Goal: Transaction & Acquisition: Purchase product/service

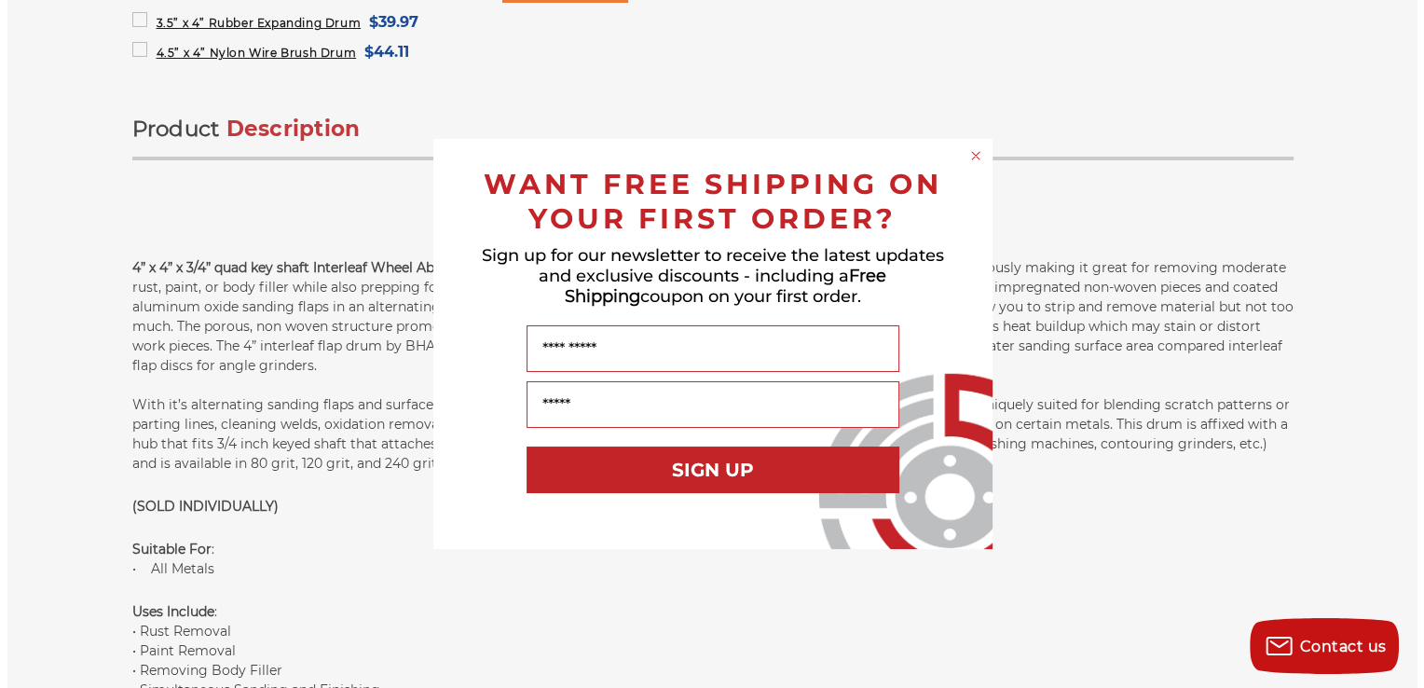
scroll to position [1133, 0]
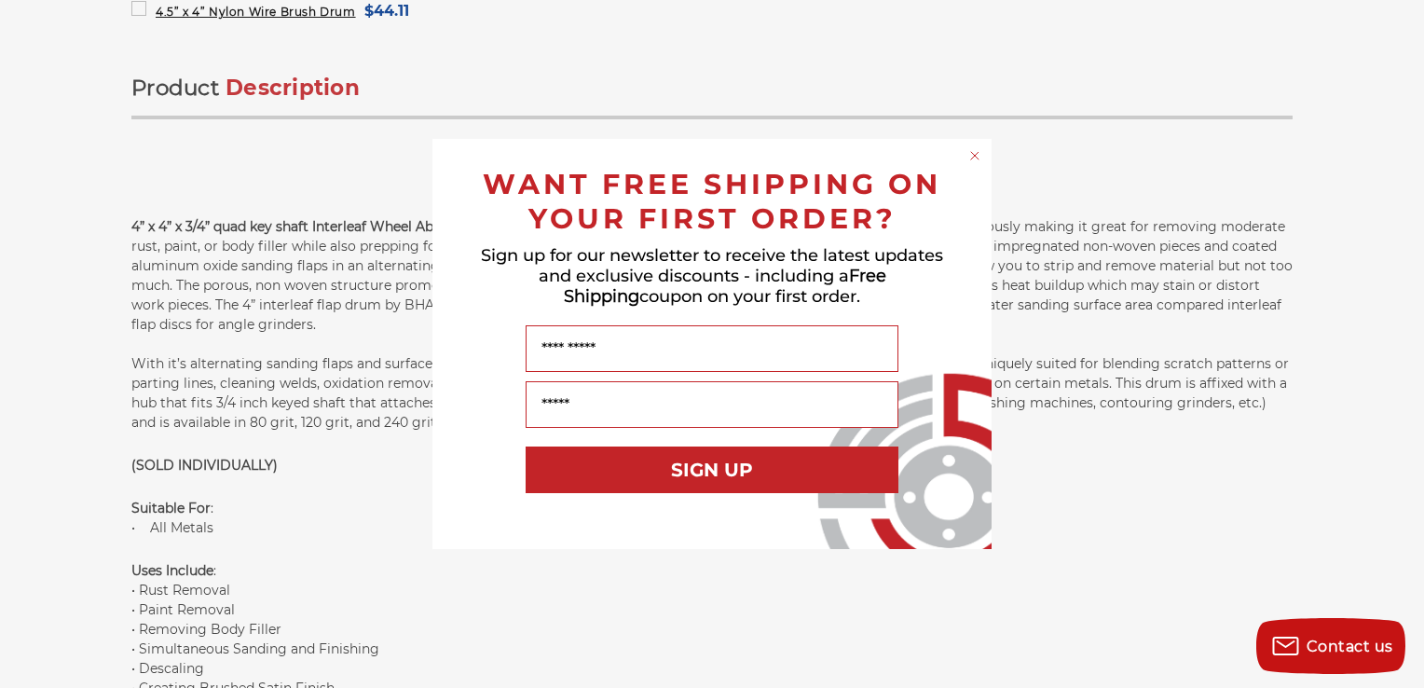
click at [1241, 76] on div "Close dialog WANT FREE SHIPPING ON YOUR FIRST ORDER? Sign up for our newsletter…" at bounding box center [712, 344] width 1424 height 688
click at [1214, 88] on div "Close dialog WANT FREE SHIPPING ON YOUR FIRST ORDER? Sign up for our newsletter…" at bounding box center [712, 344] width 1424 height 688
click at [1177, 484] on div "Close dialog WANT FREE SHIPPING ON YOUR FIRST ORDER? Sign up for our newsletter…" at bounding box center [712, 344] width 1424 height 688
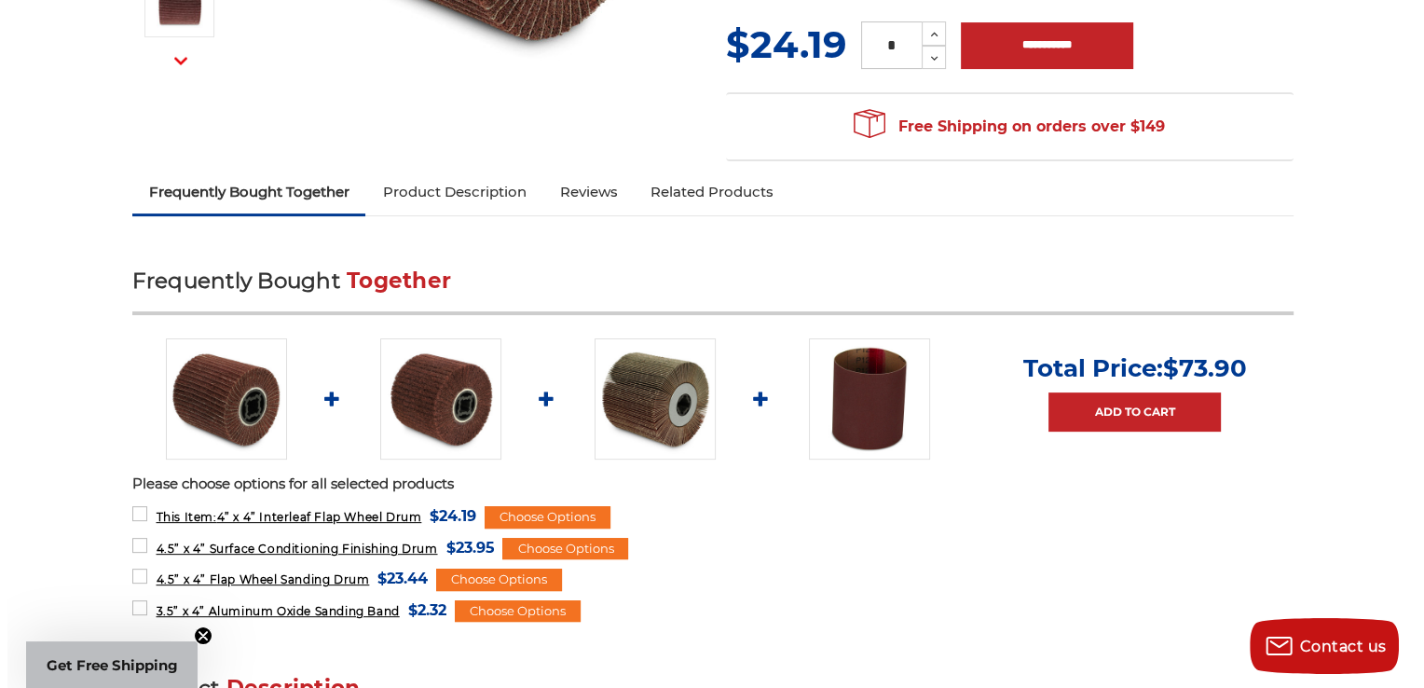
scroll to position [535, 0]
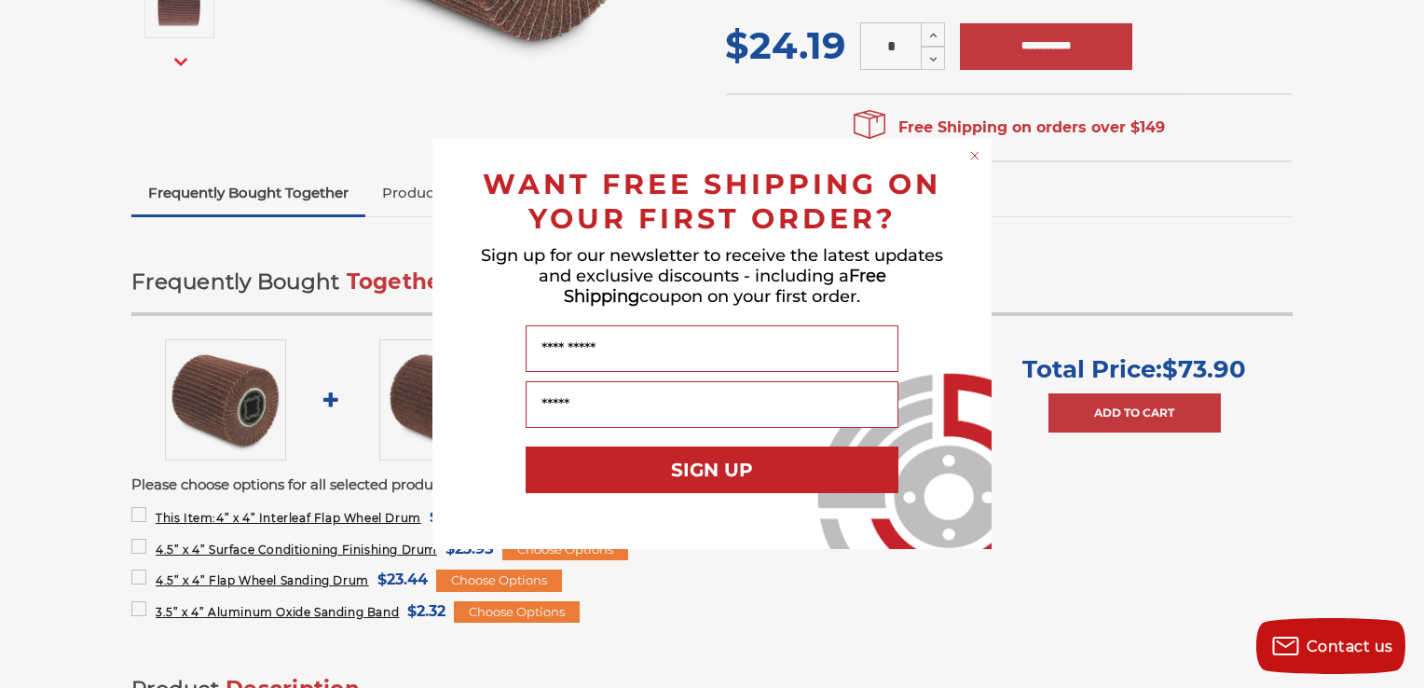
click at [1127, 552] on div "Close dialog WANT FREE SHIPPING ON YOUR FIRST ORDER? Sign up for our newsletter…" at bounding box center [712, 344] width 1424 height 688
click at [1374, 352] on div "Close dialog WANT FREE SHIPPING ON YOUR FIRST ORDER? Sign up for our newsletter…" at bounding box center [712, 344] width 1424 height 688
